Goal: Task Accomplishment & Management: Use online tool/utility

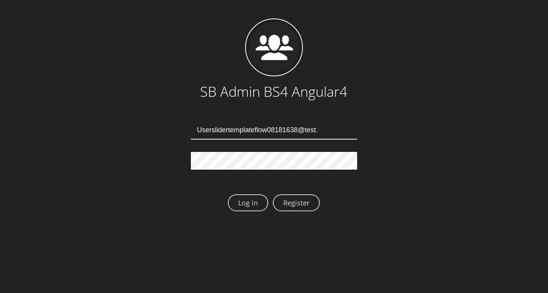
type input "[EMAIL_ADDRESS][DOMAIN_NAME]"
type input "Userslidertemplateflow08181642@test.qa"
